Goal: Information Seeking & Learning: Learn about a topic

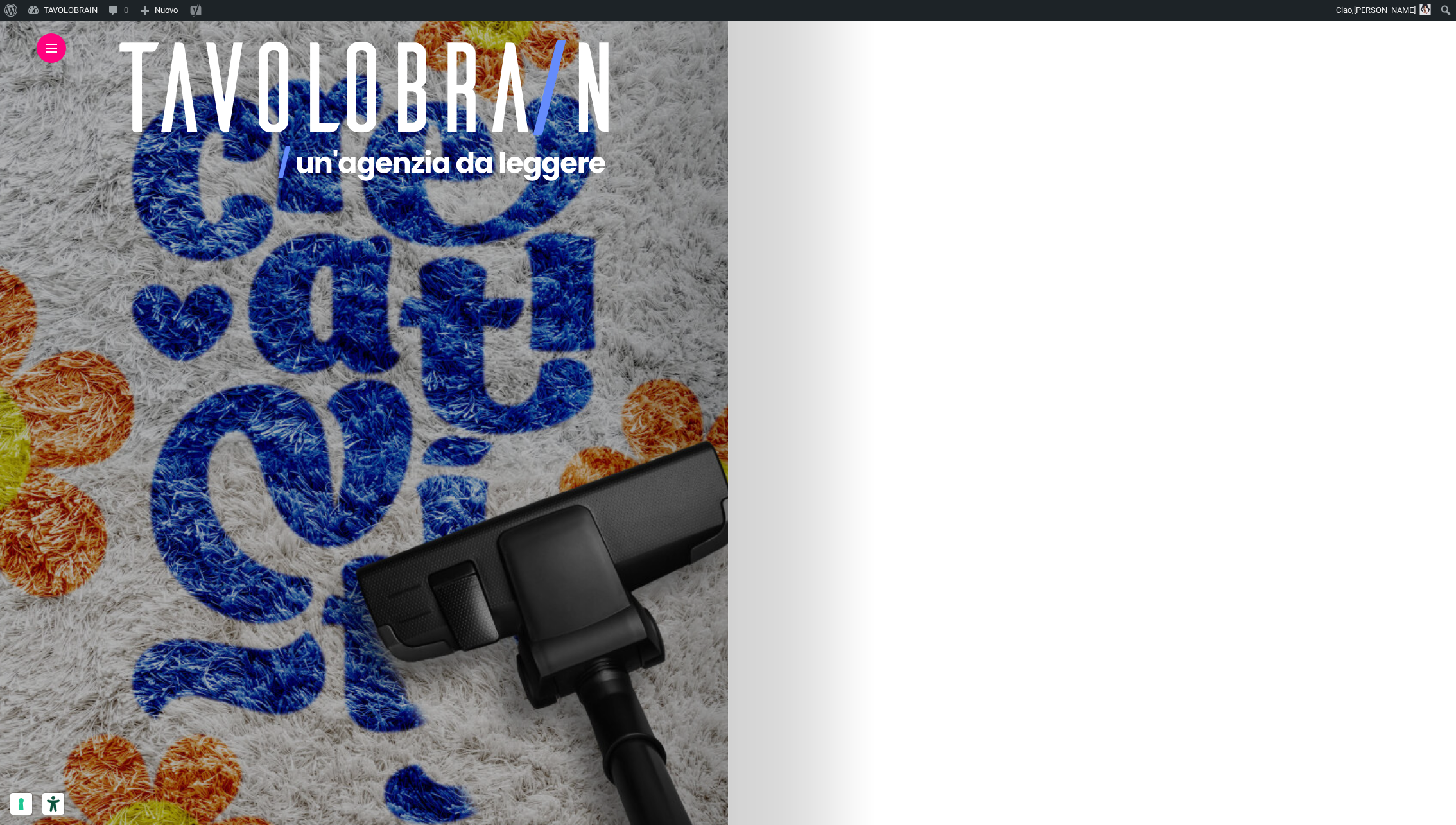
scroll to position [139, 0]
click at [498, 601] on img at bounding box center [190, 556] width 616 height 771
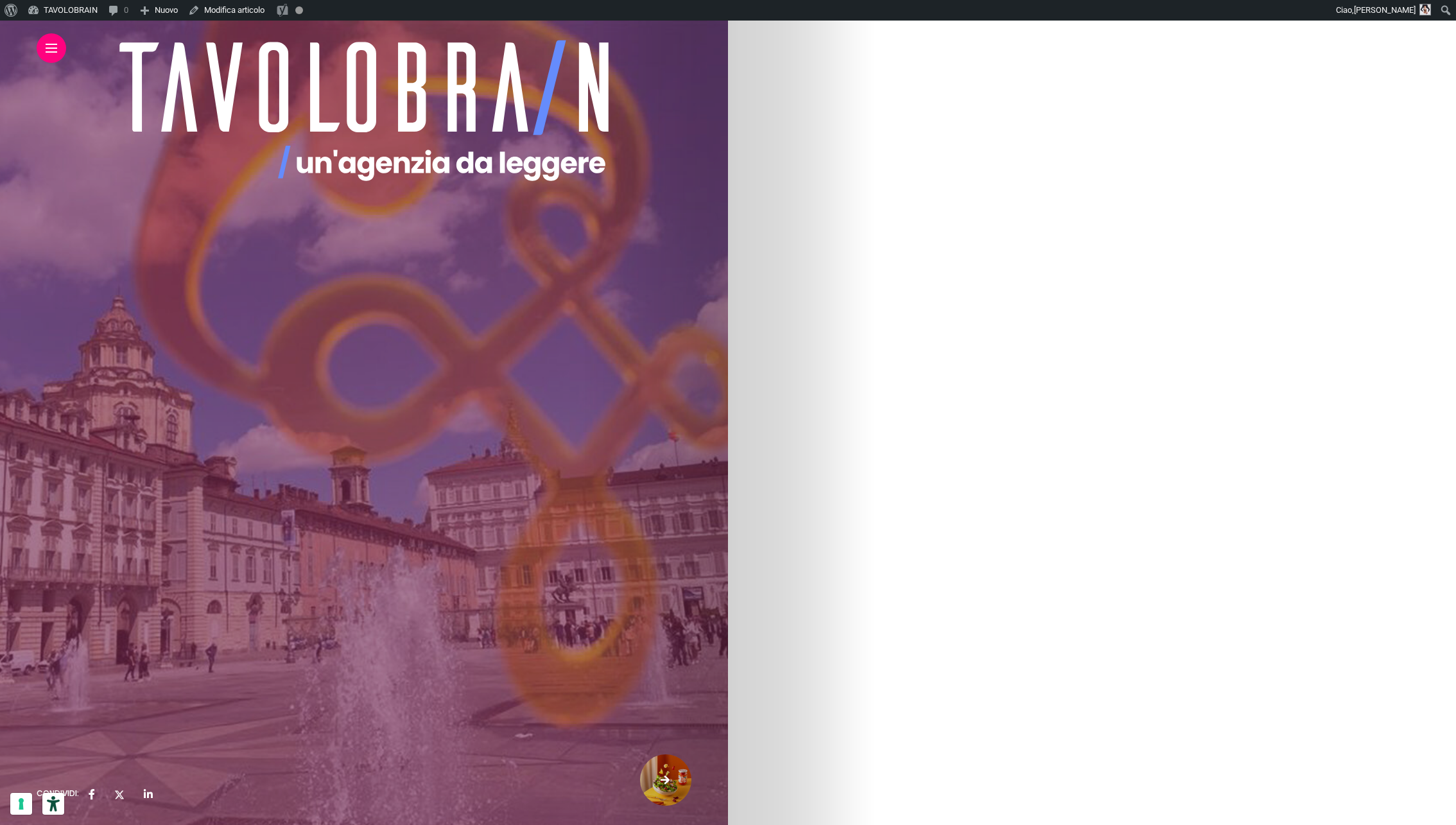
scroll to position [2028, 0]
